Goal: Task Accomplishment & Management: Complete application form

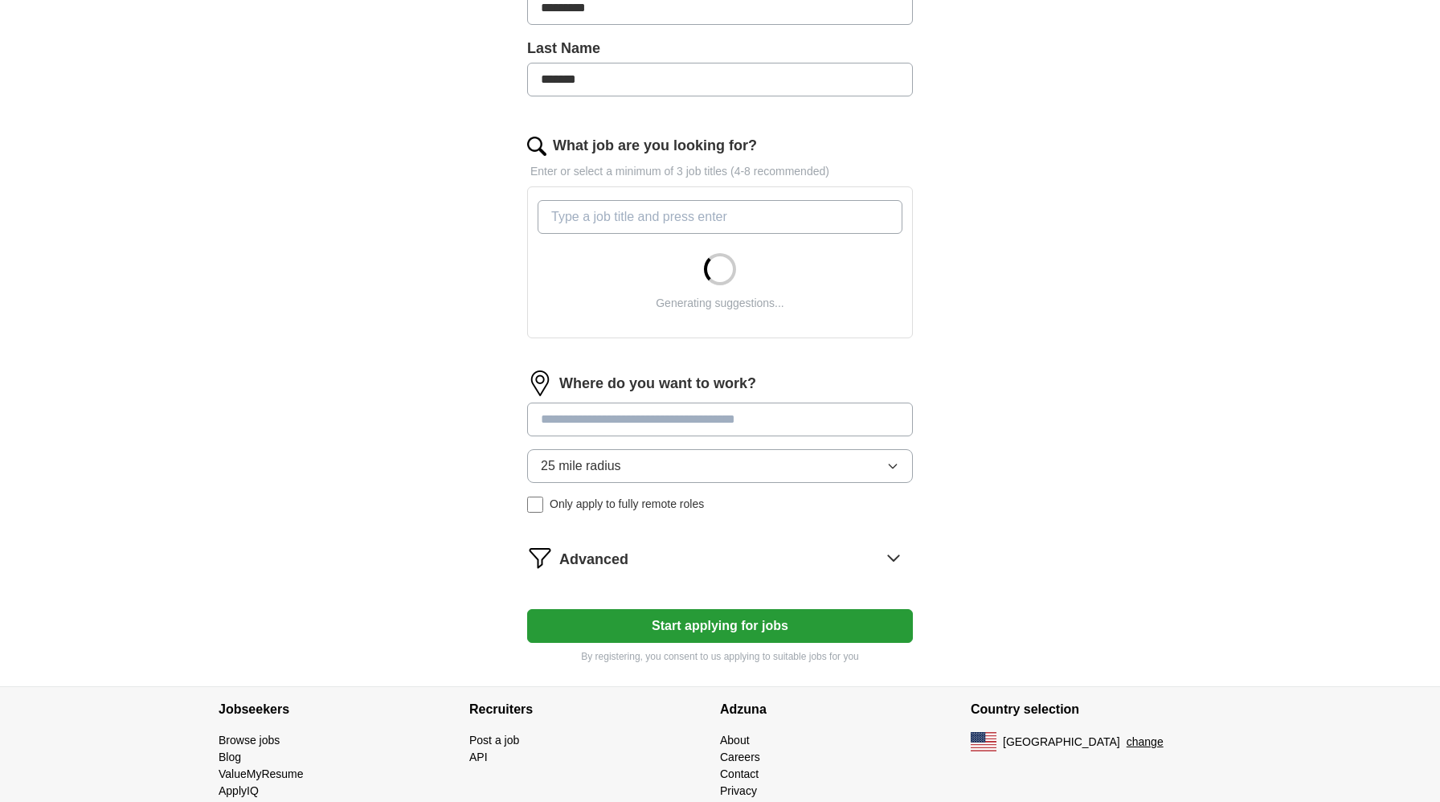
scroll to position [412, 0]
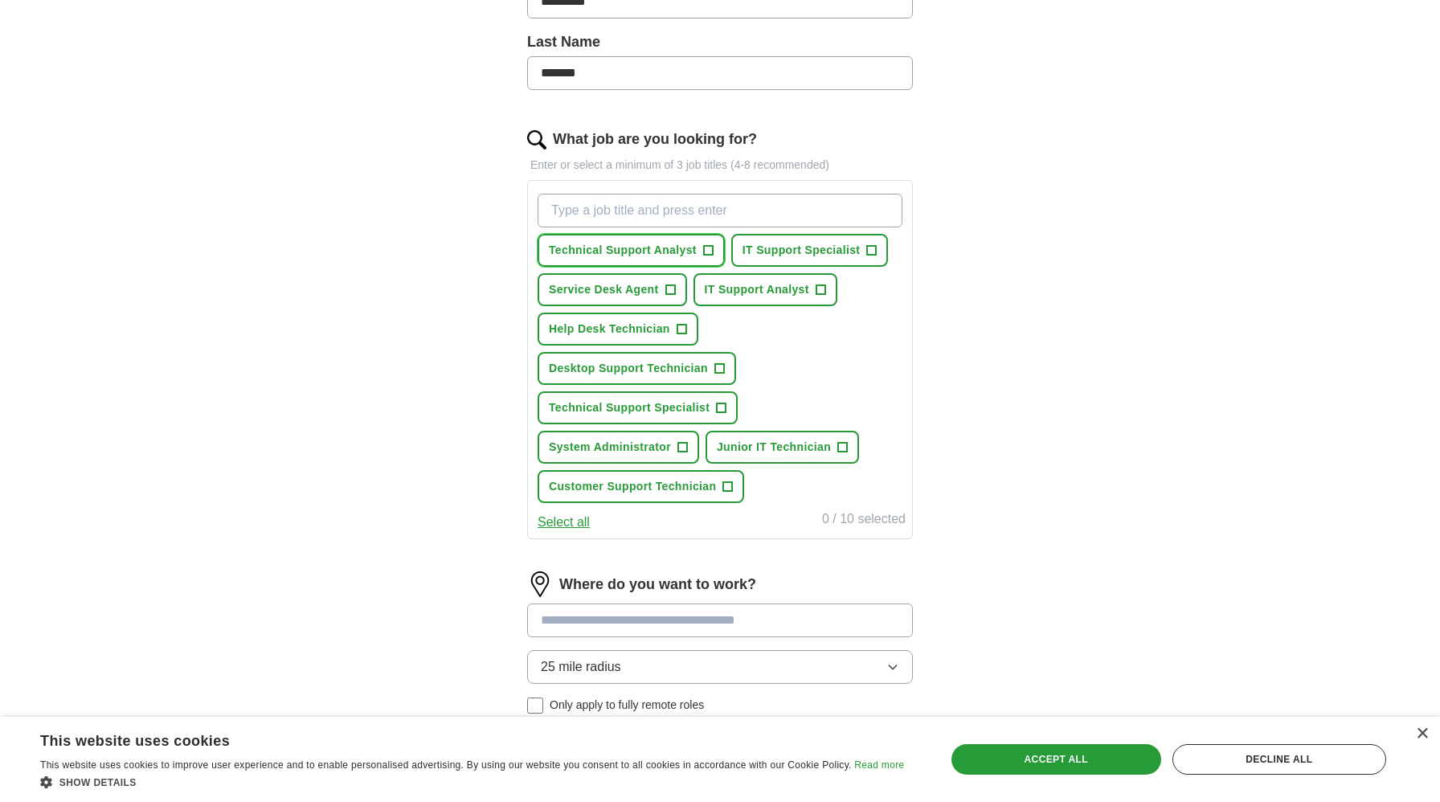
click at [705, 253] on span "+" at bounding box center [708, 250] width 10 height 13
click at [662, 293] on button "Service Desk Agent +" at bounding box center [613, 289] width 150 height 33
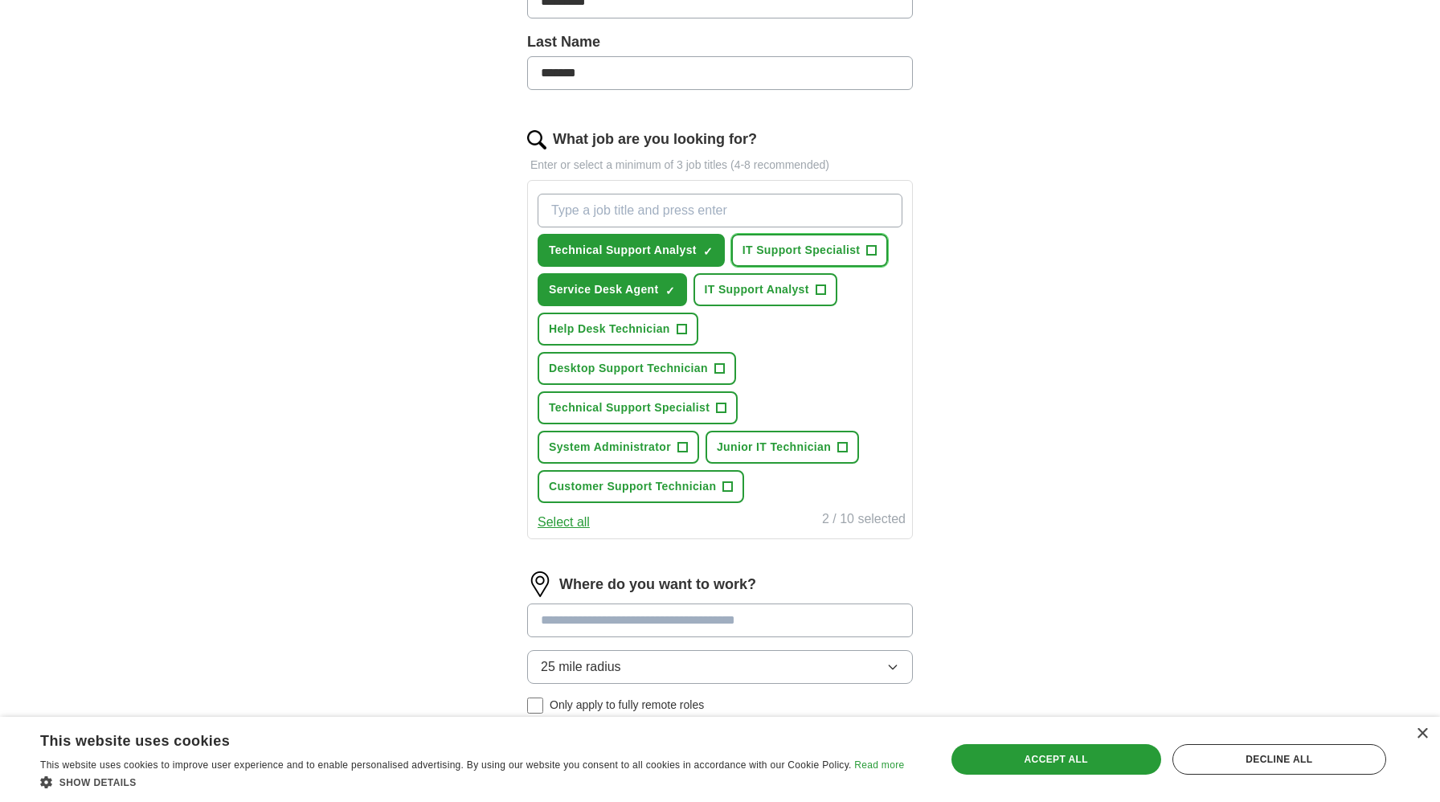
click at [813, 261] on button "IT Support Specialist +" at bounding box center [810, 250] width 158 height 33
click at [791, 292] on span "IT Support Analyst" at bounding box center [757, 289] width 104 height 17
click at [662, 329] on span "Help Desk Technician" at bounding box center [609, 329] width 121 height 17
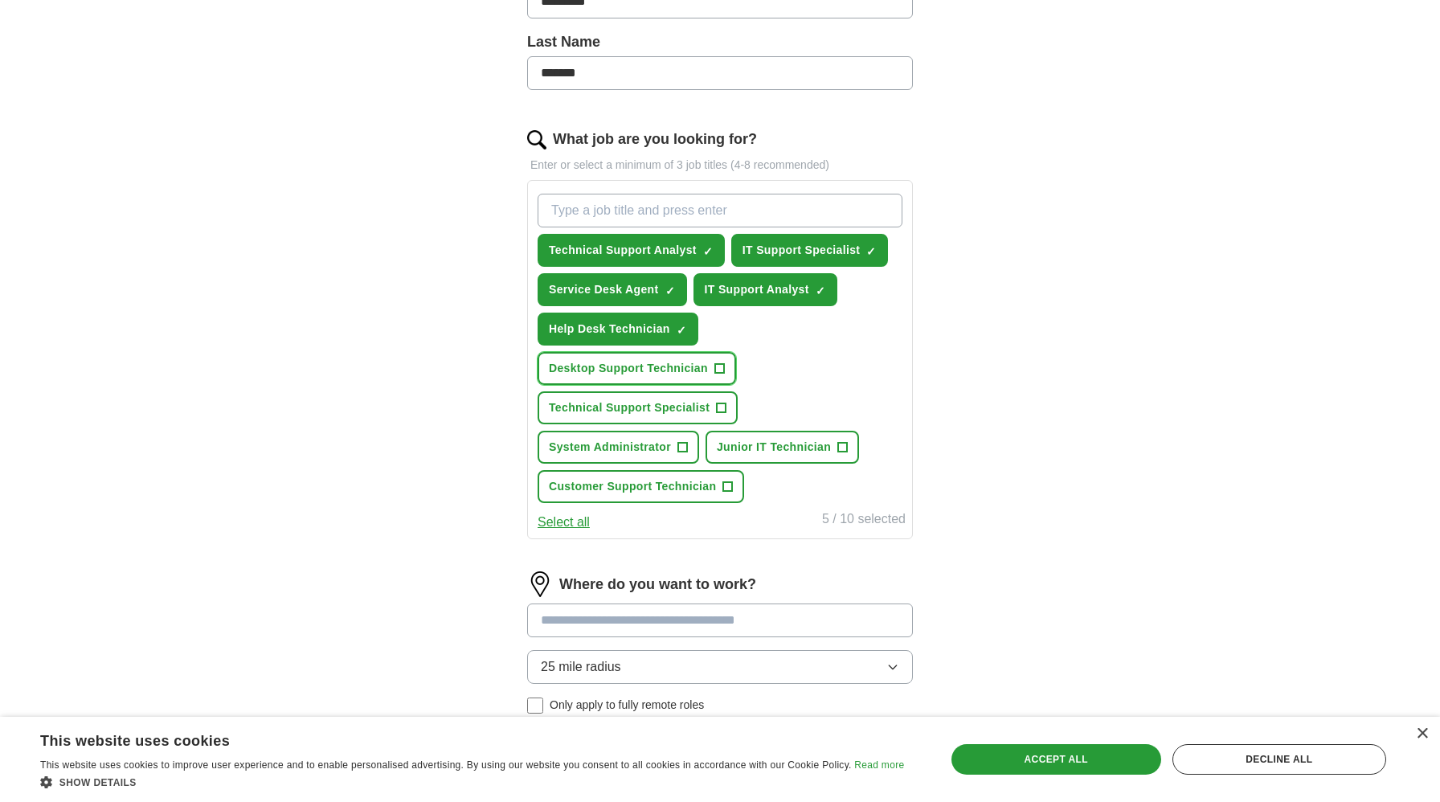
click at [670, 370] on span "Desktop Support Technician" at bounding box center [628, 368] width 159 height 17
click at [673, 409] on span "Technical Support Specialist" at bounding box center [629, 407] width 161 height 17
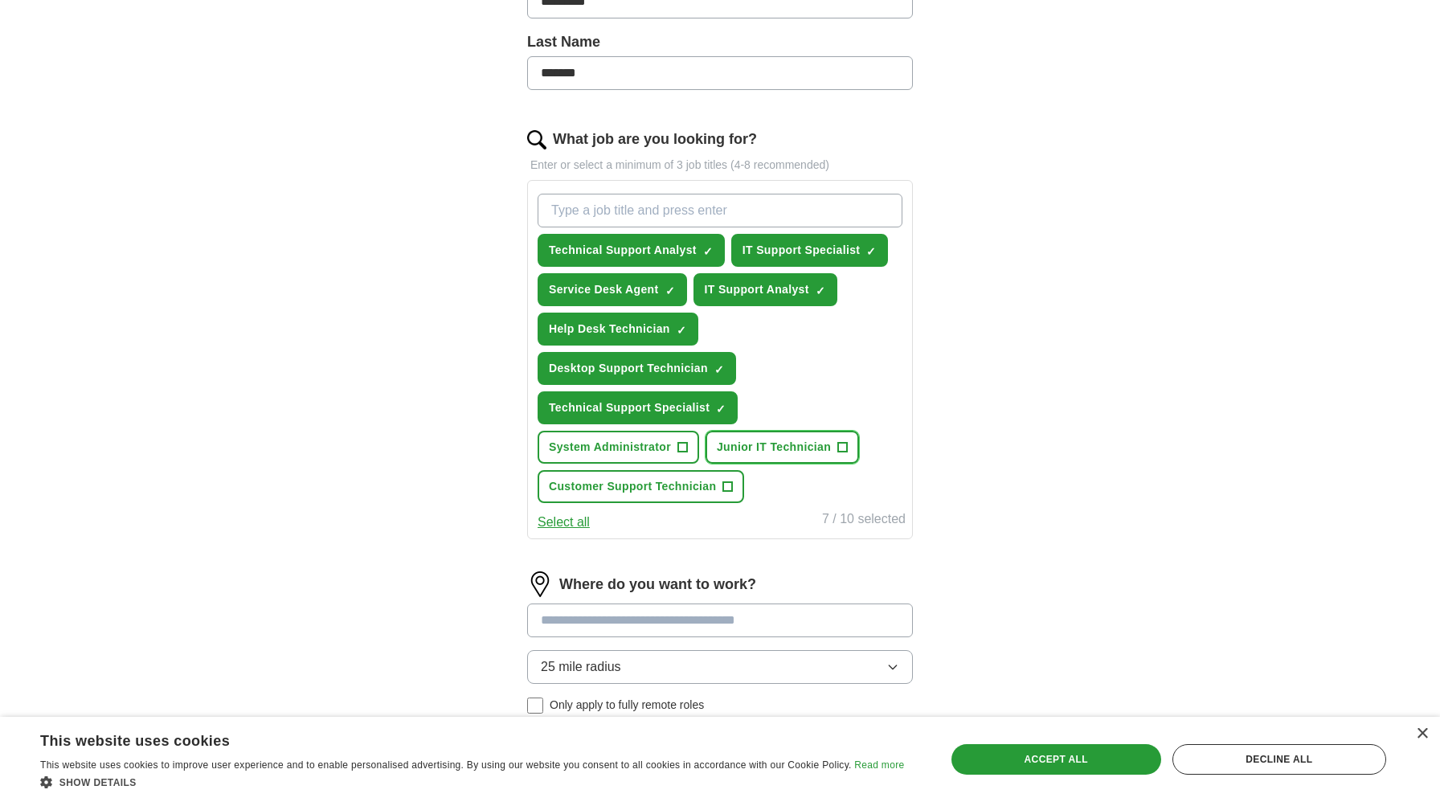
click at [793, 441] on span "Junior IT Technician" at bounding box center [774, 447] width 114 height 17
click at [660, 439] on span "System Administrator" at bounding box center [610, 447] width 122 height 17
click at [698, 489] on span "Customer Support Technician" at bounding box center [632, 486] width 167 height 17
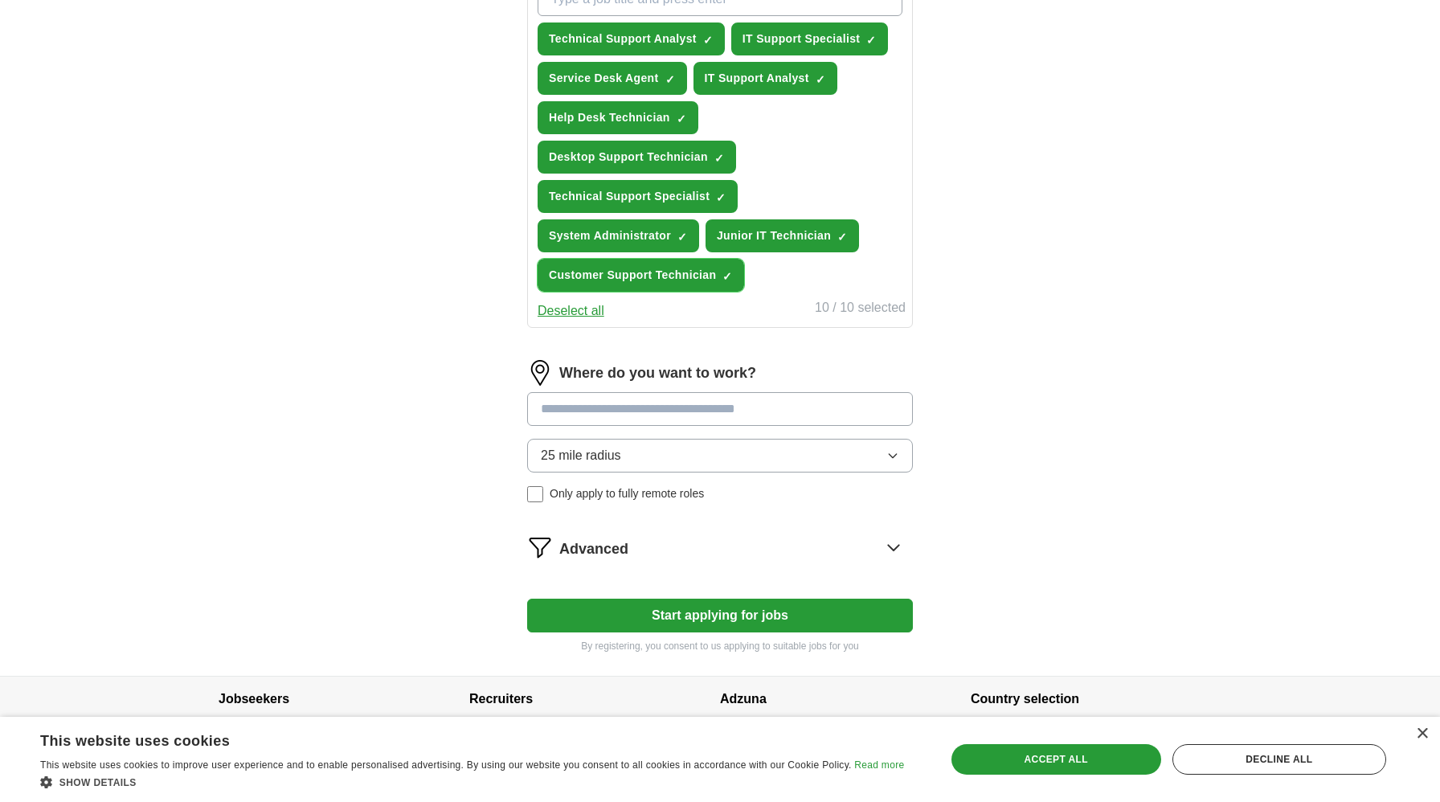
scroll to position [659, 0]
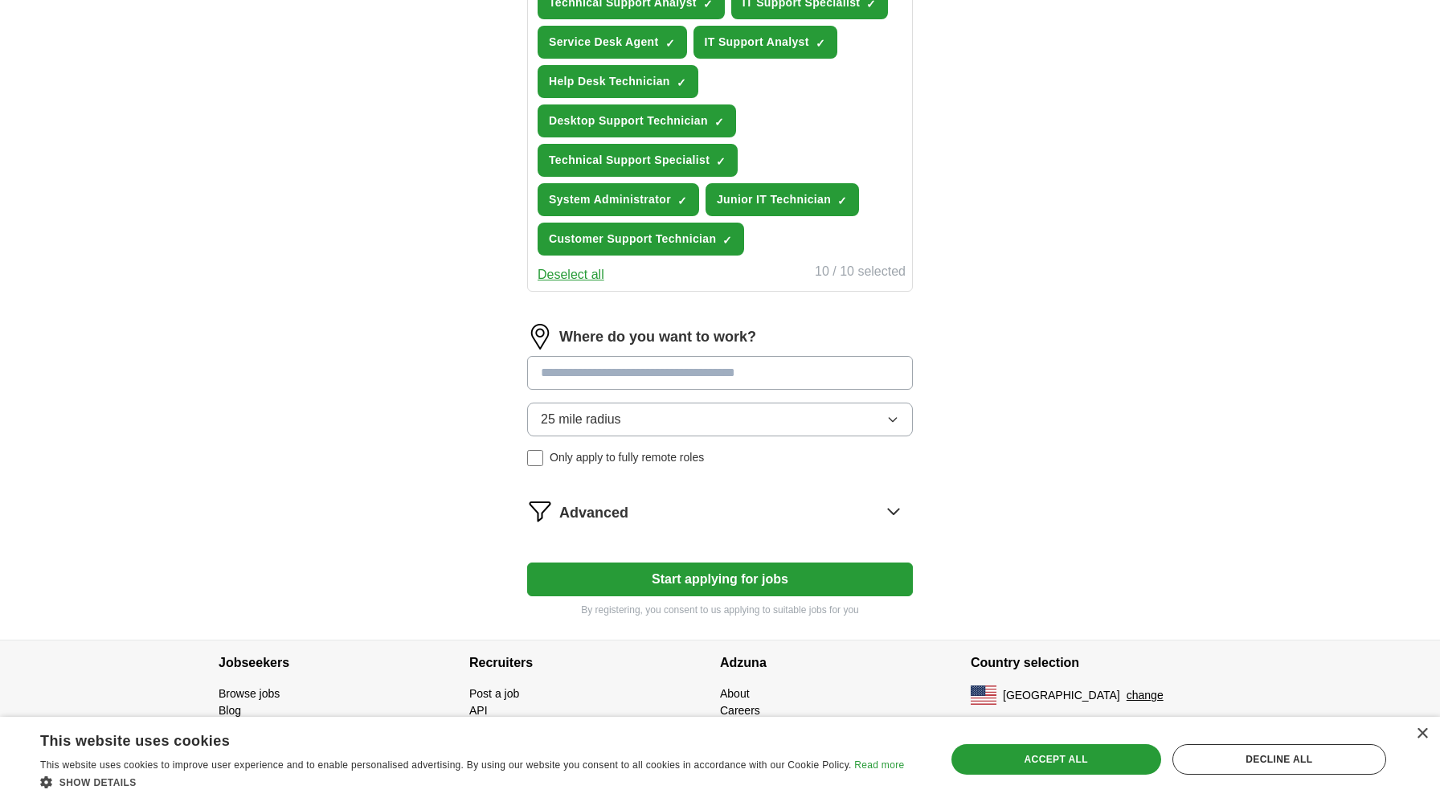
click at [591, 423] on span "25 mile radius" at bounding box center [581, 419] width 80 height 19
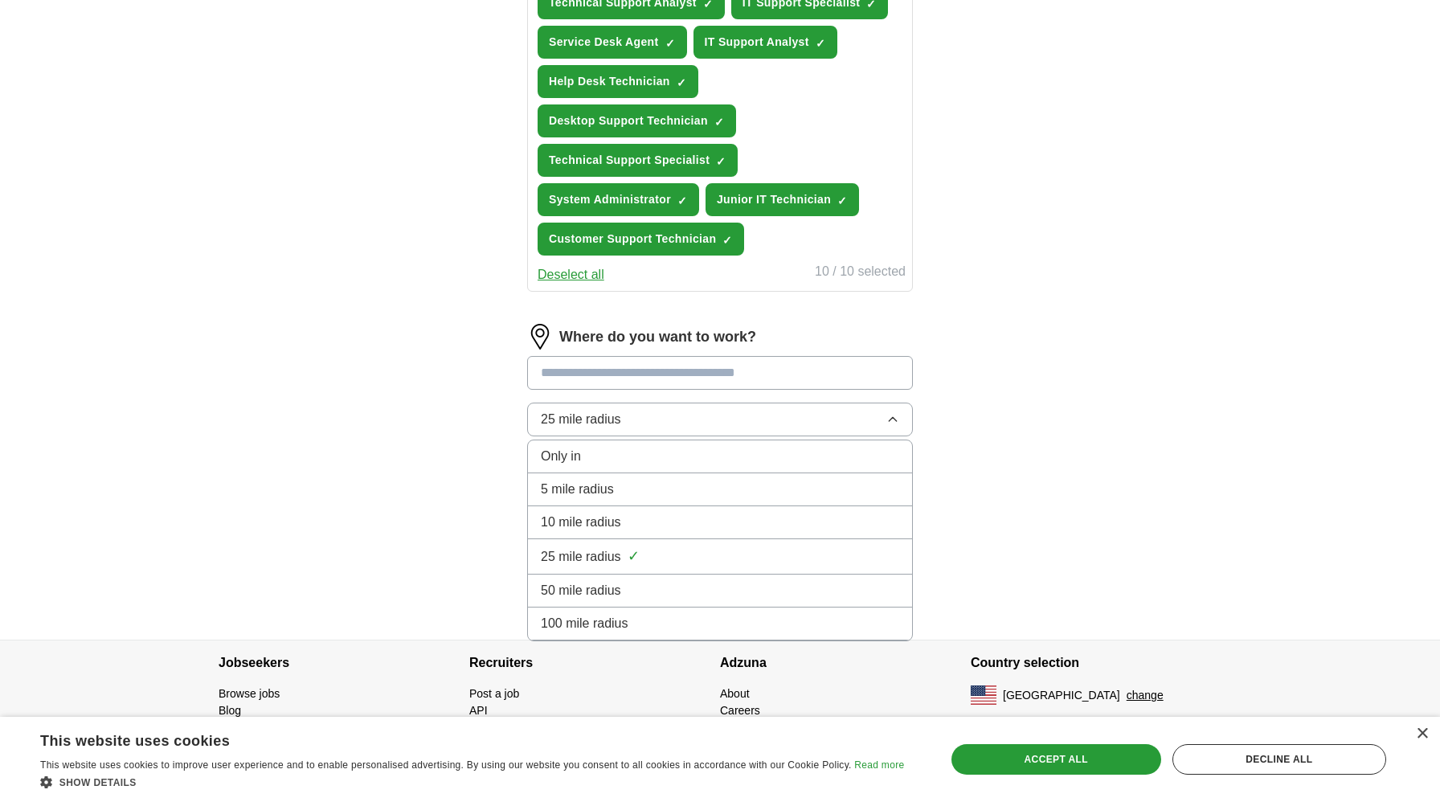
click at [558, 383] on input at bounding box center [720, 373] width 386 height 34
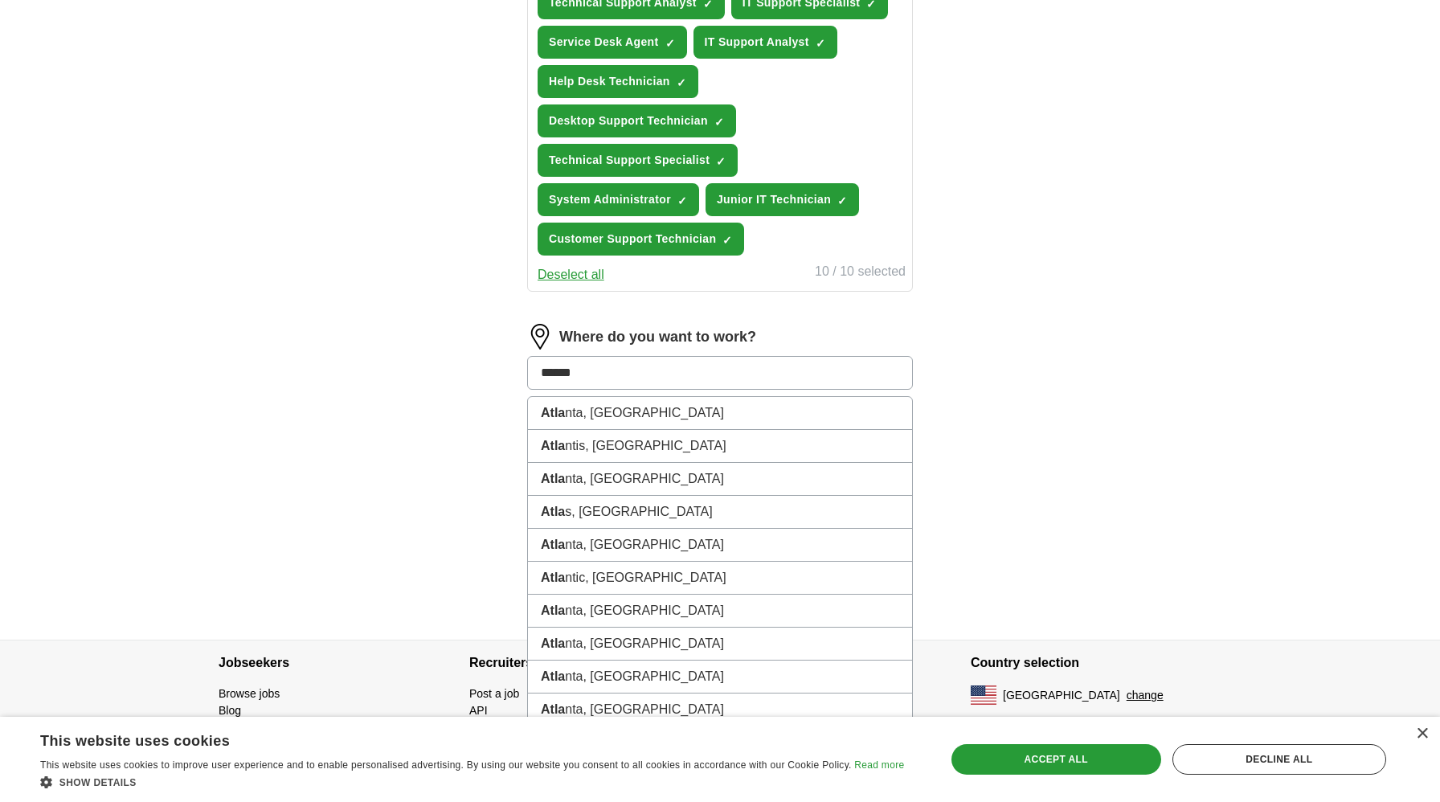
type input "*******"
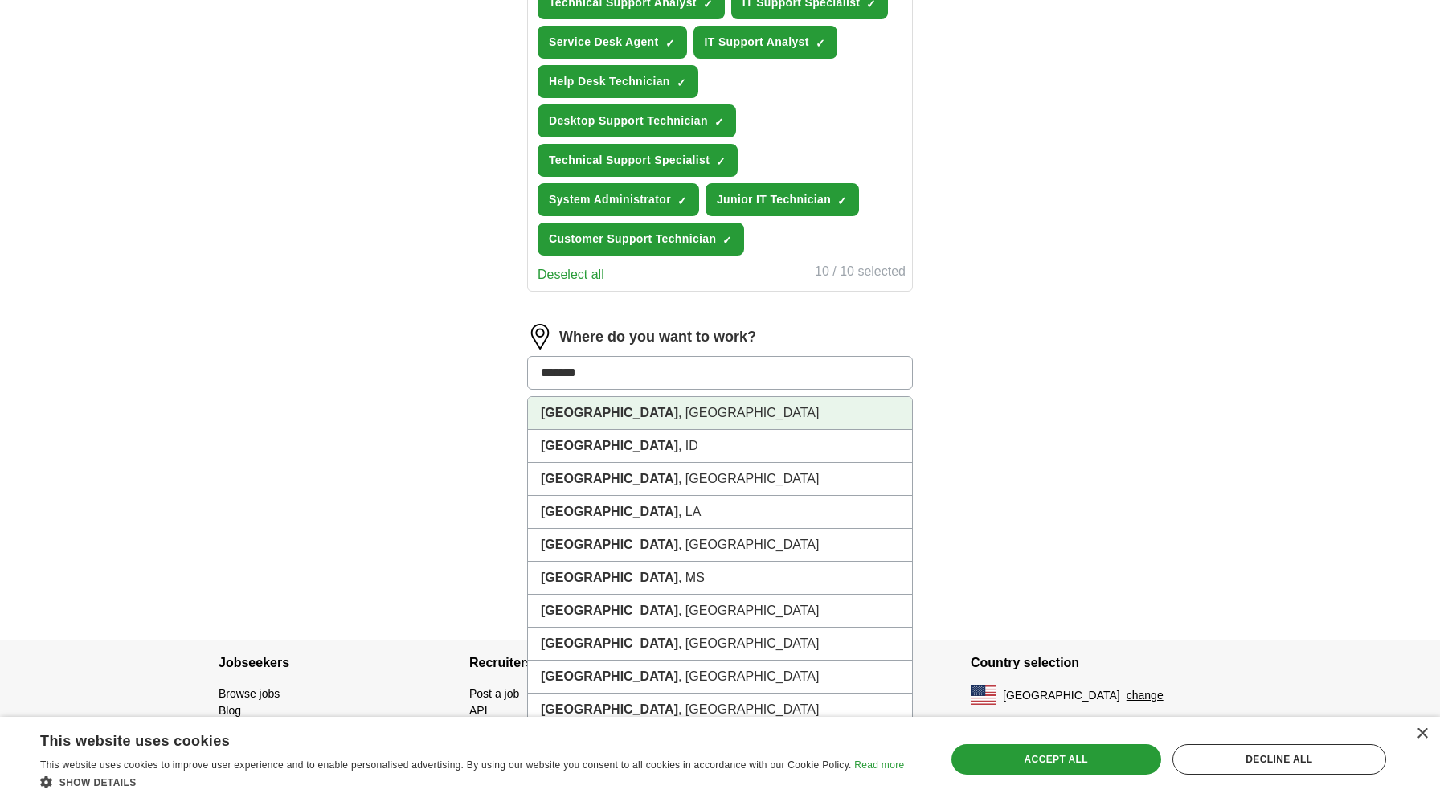
click at [587, 401] on li "[GEOGRAPHIC_DATA] , [GEOGRAPHIC_DATA]" at bounding box center [720, 413] width 384 height 33
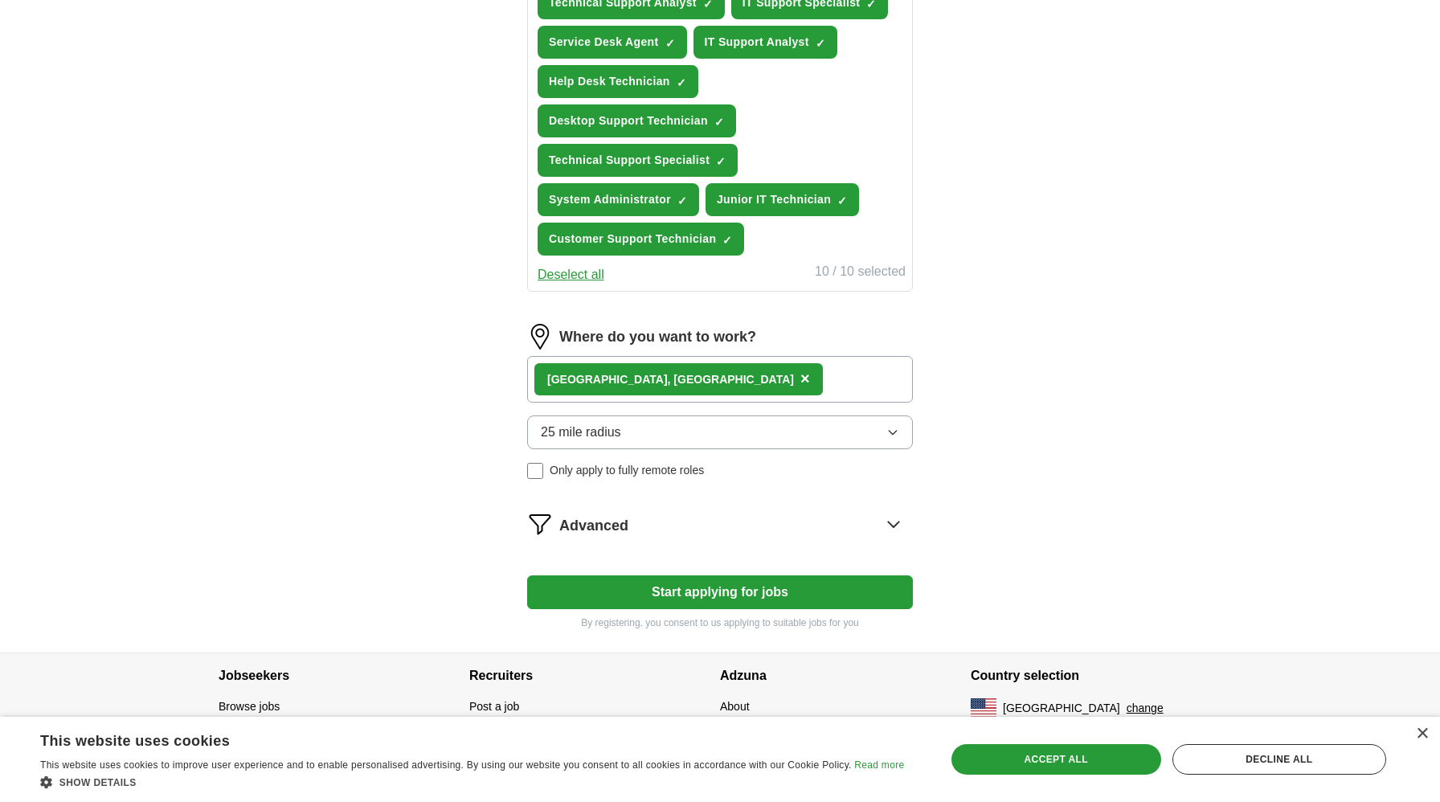
click at [633, 596] on button "Start applying for jobs" at bounding box center [720, 593] width 386 height 34
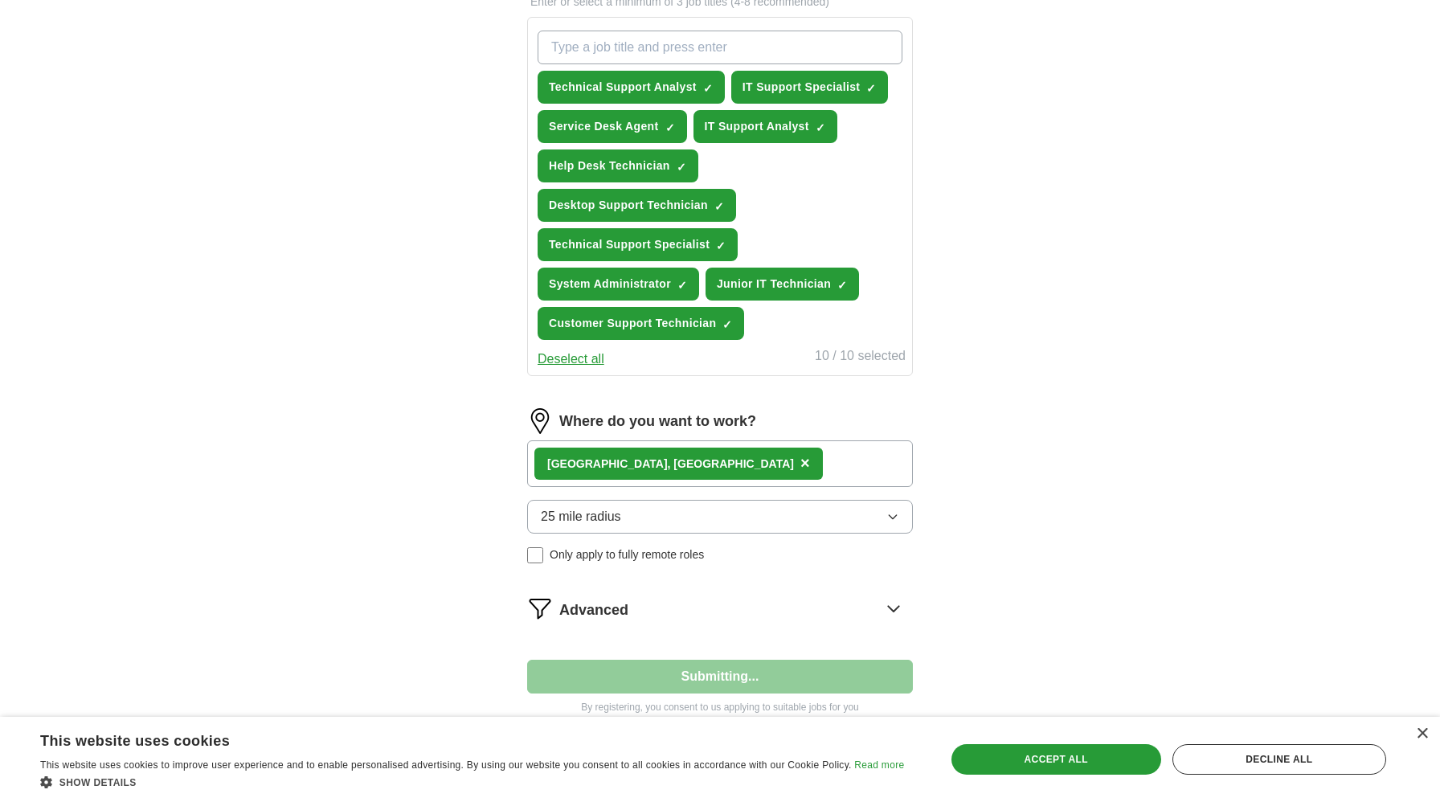
select select "**"
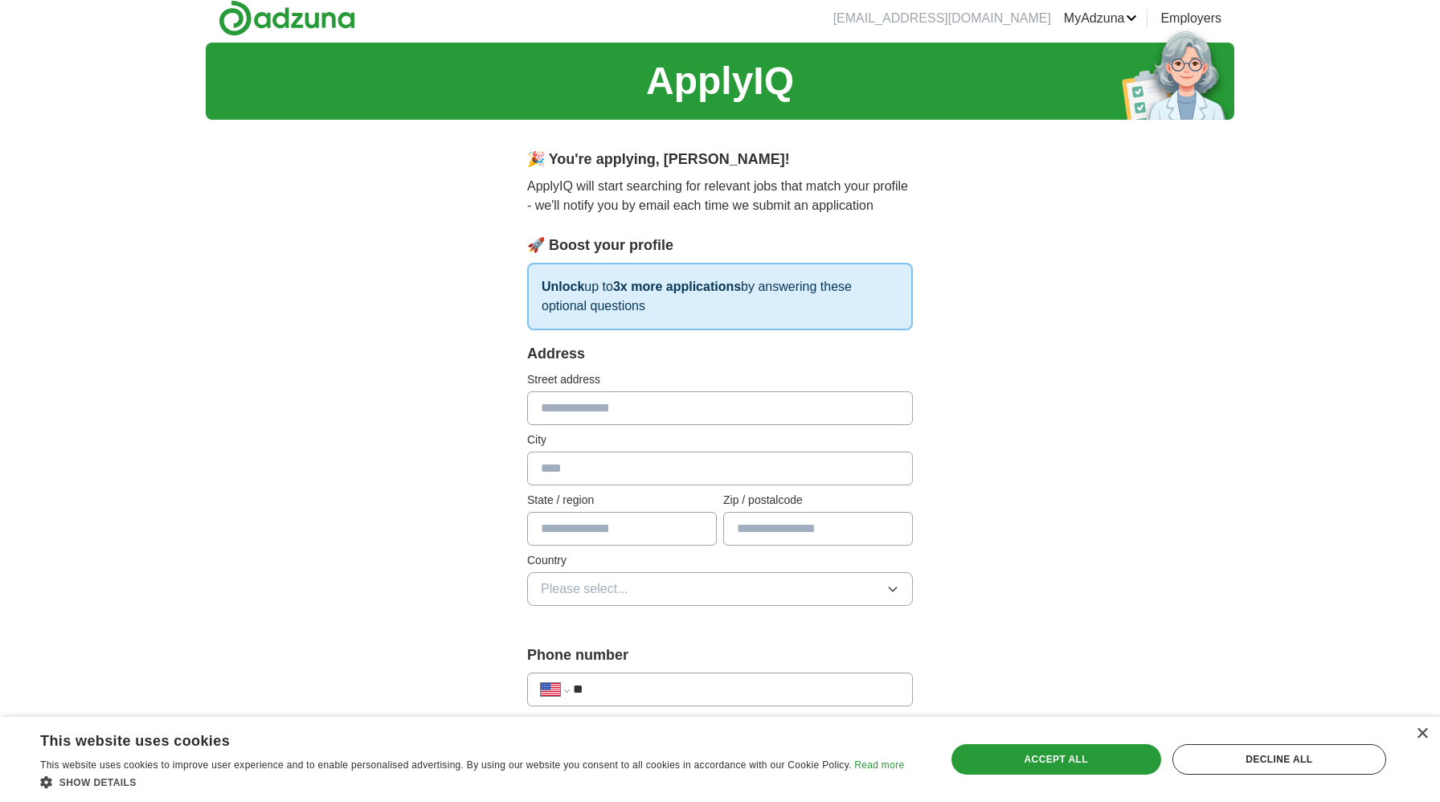
scroll to position [0, 0]
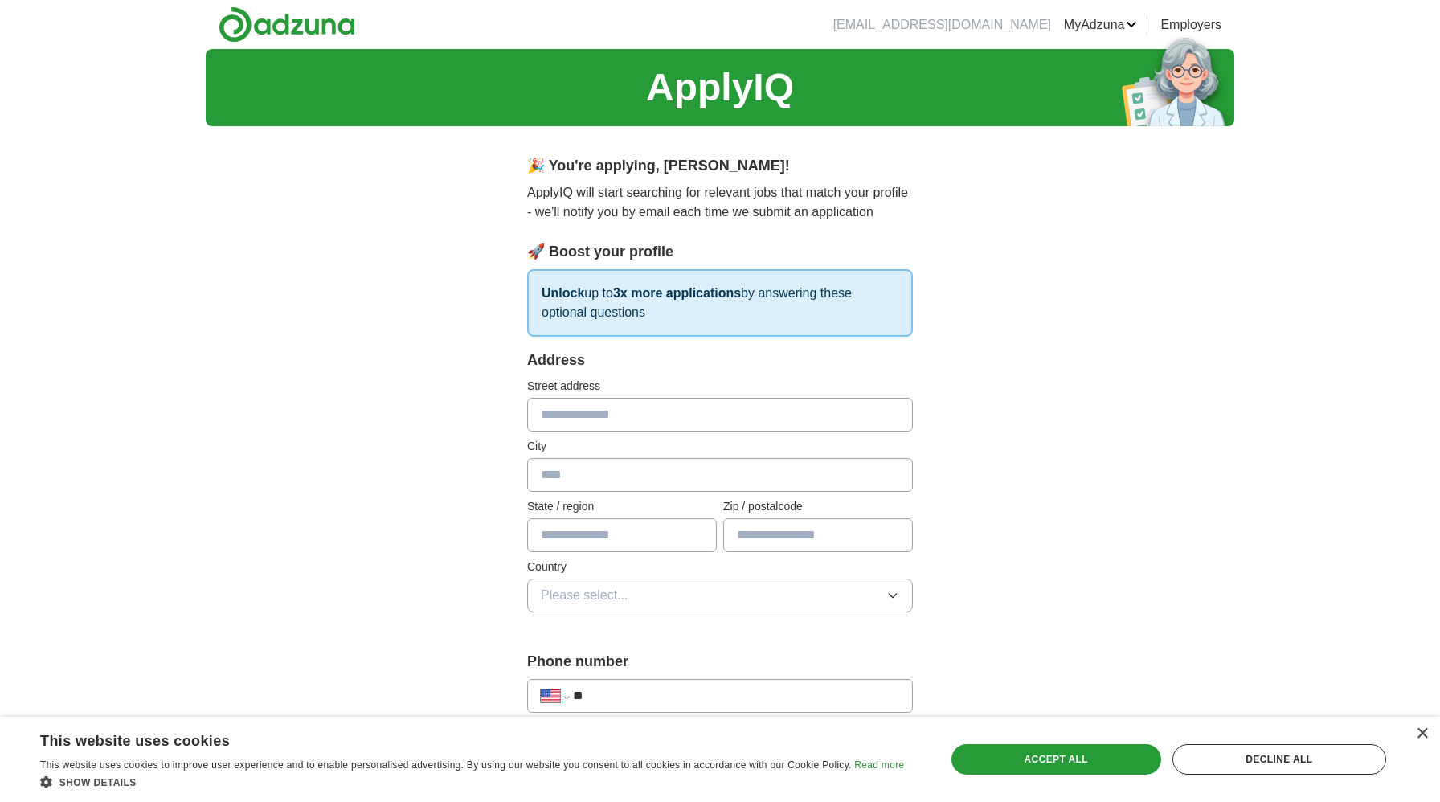
click at [640, 401] on input "text" at bounding box center [720, 415] width 386 height 34
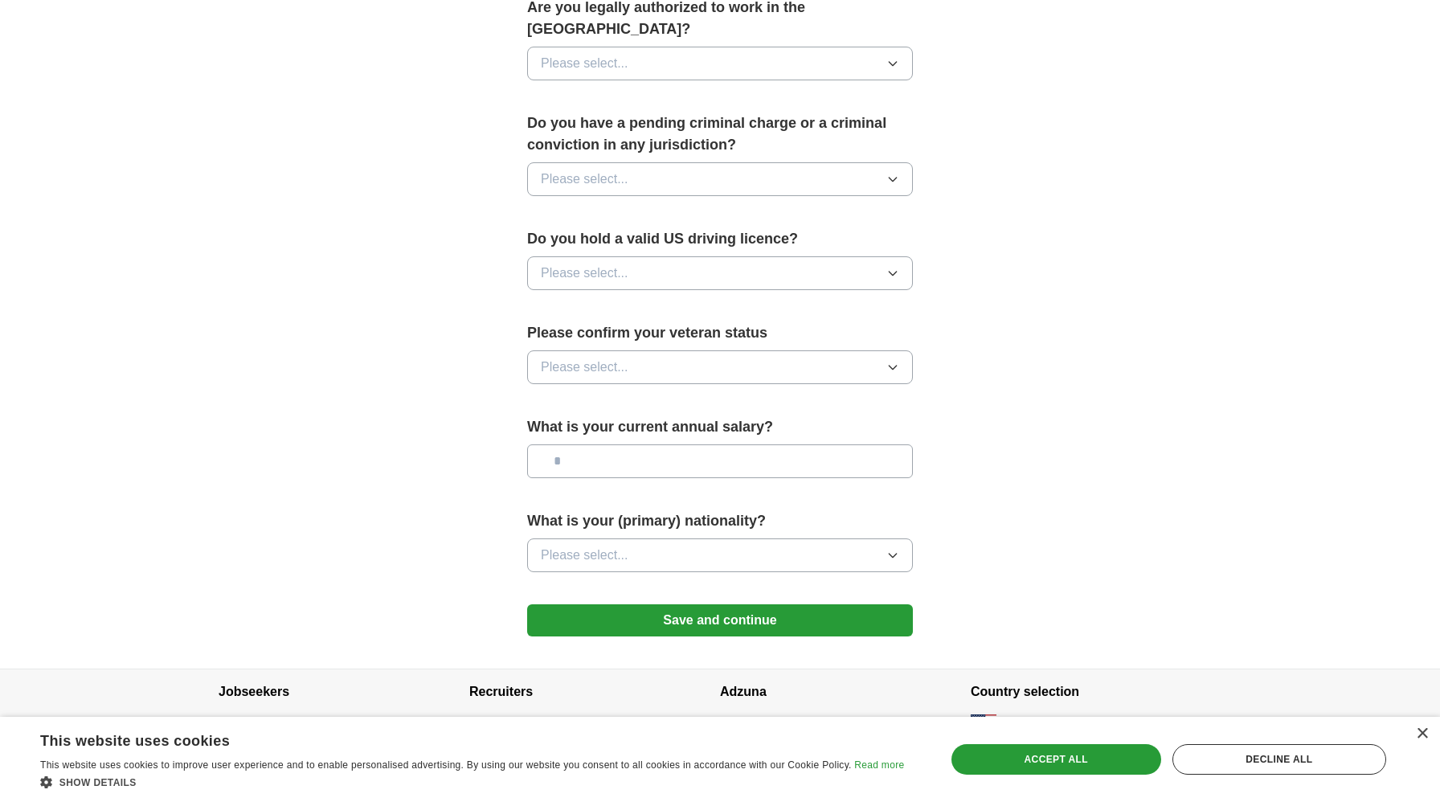
scroll to position [851, 0]
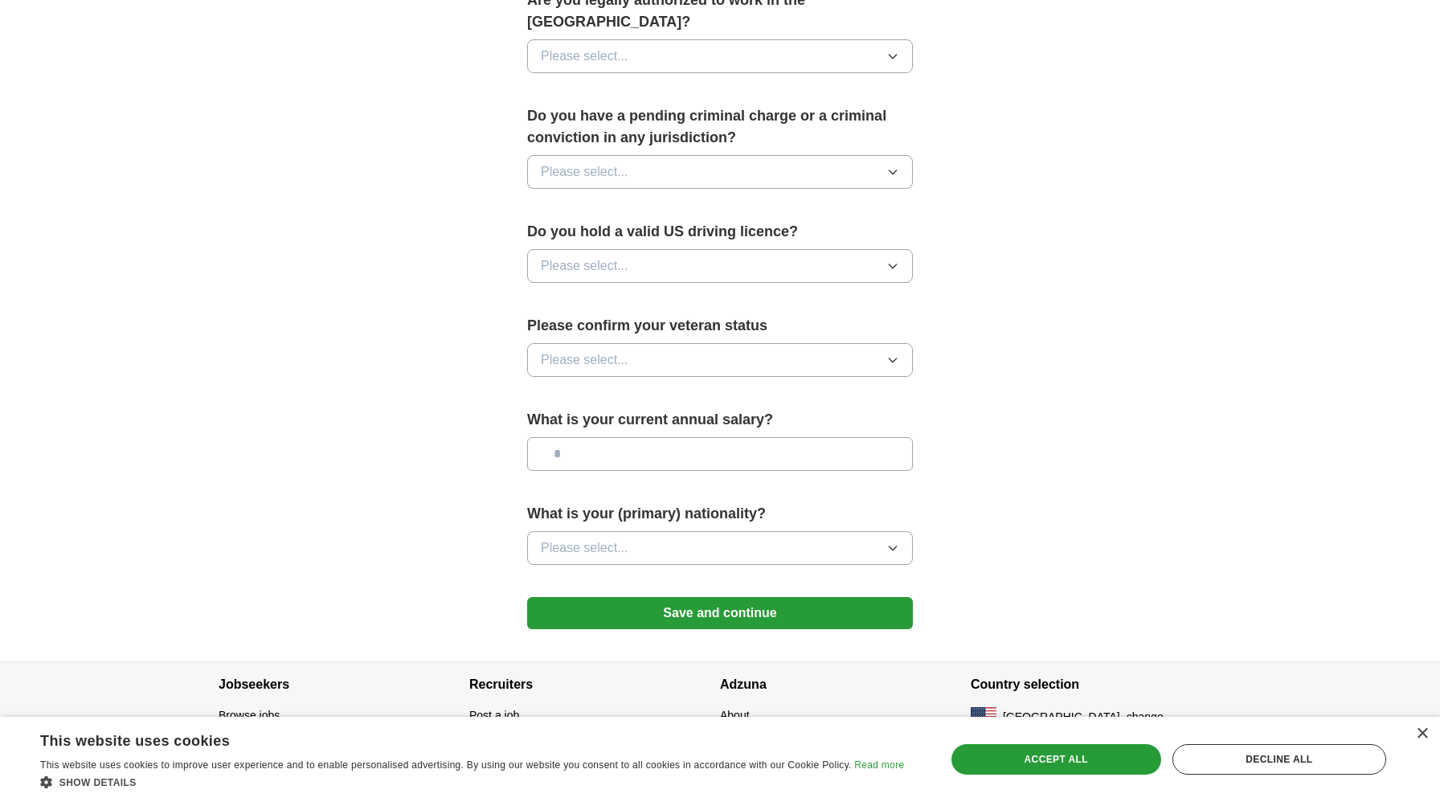
click at [662, 597] on button "Save and continue" at bounding box center [720, 613] width 386 height 32
